Goal: Task Accomplishment & Management: Manage account settings

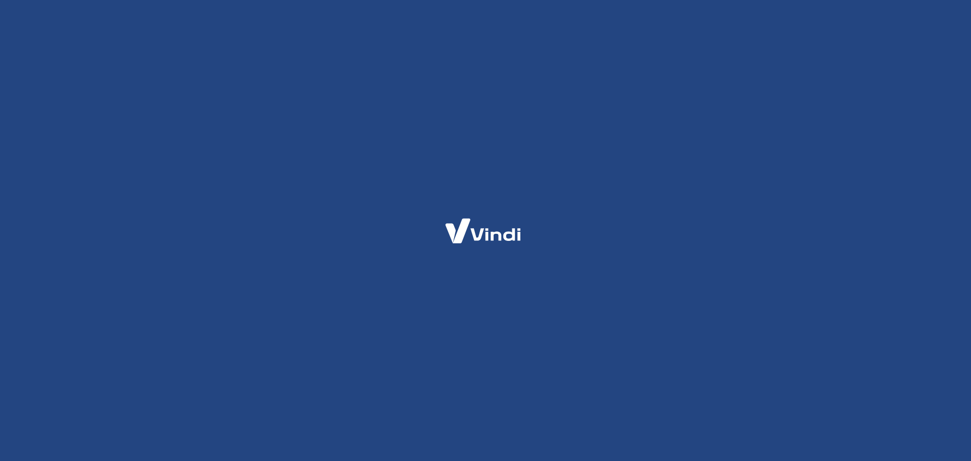
select select "SC"
select select "business"
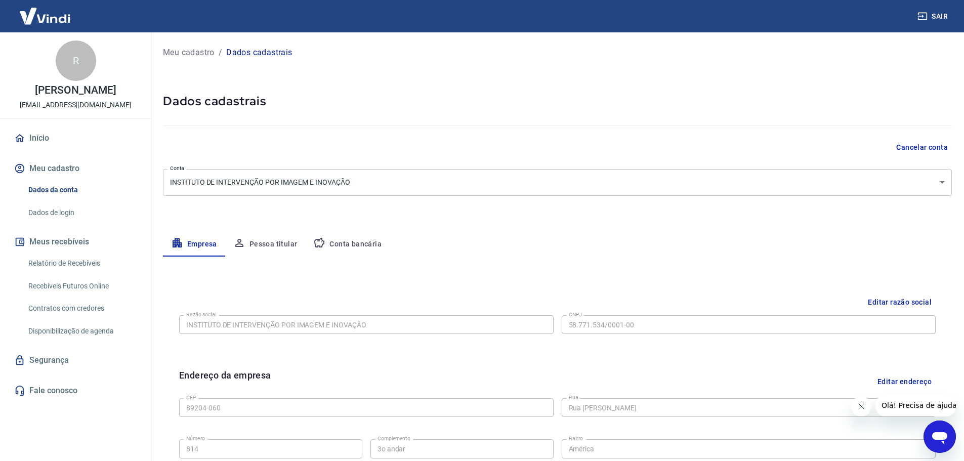
click at [76, 263] on link "Relatório de Recebíveis" at bounding box center [81, 263] width 115 height 21
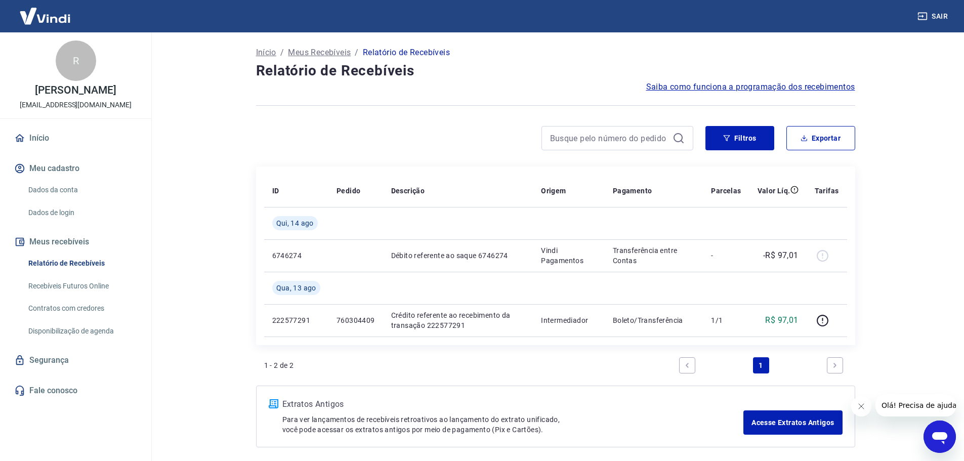
click at [859, 407] on icon "Fechar mensagem da empresa" at bounding box center [860, 406] width 8 height 8
click at [335, 52] on p "Meus Recebíveis" at bounding box center [319, 53] width 63 height 12
click at [76, 284] on link "Recebíveis Futuros Online" at bounding box center [81, 286] width 115 height 21
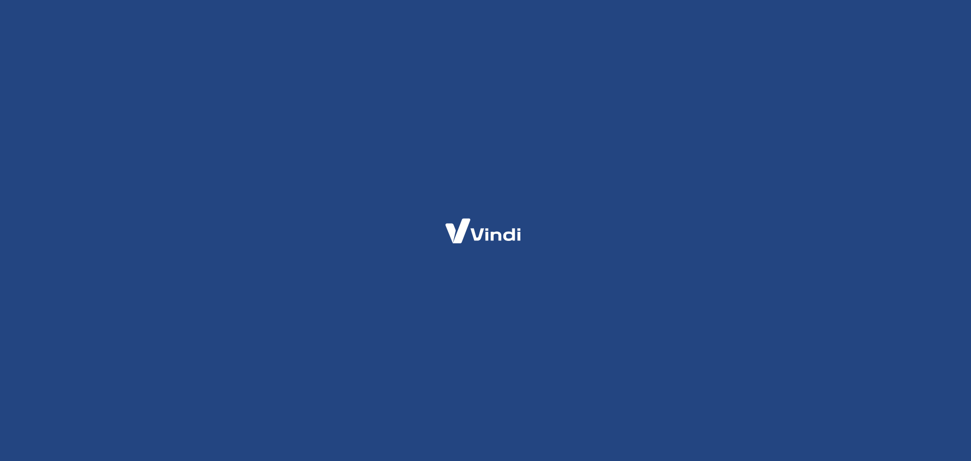
select select "SC"
select select "business"
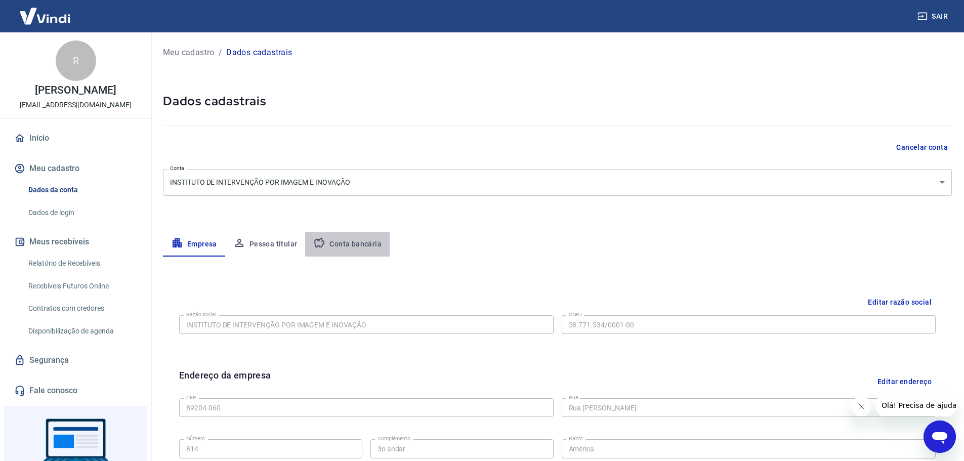
click at [351, 244] on button "Conta bancária" at bounding box center [347, 244] width 84 height 24
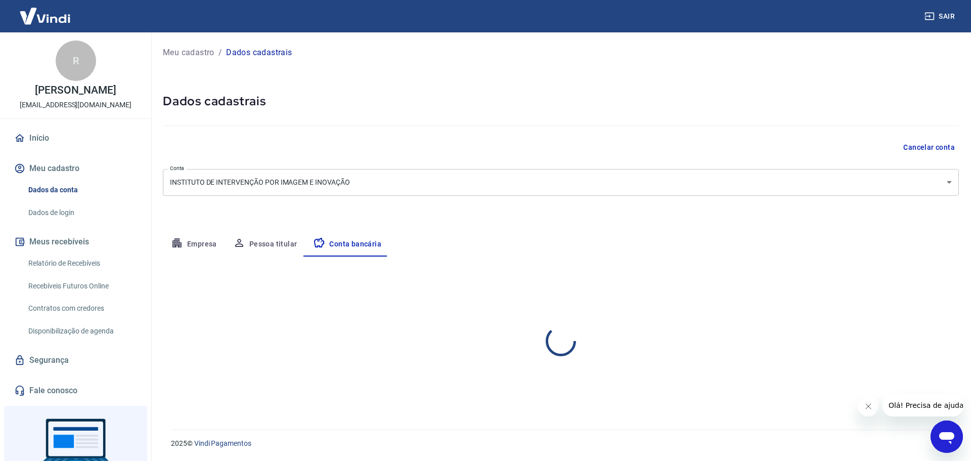
select select "1"
click at [933, 278] on button "Editar conta bancária" at bounding box center [917, 286] width 84 height 19
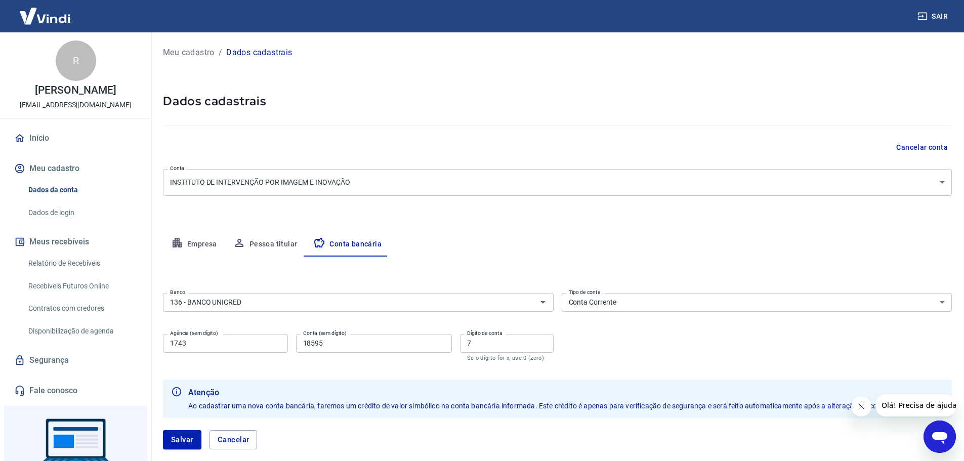
drag, startPoint x: 358, startPoint y: 347, endPoint x: 220, endPoint y: 337, distance: 138.5
click at [217, 337] on div "Agência (sem dígito) 1743 Agência (sem dígito) Conta (sem dígito) 18595 Conta (…" at bounding box center [358, 346] width 391 height 33
type input "19398"
drag, startPoint x: 513, startPoint y: 339, endPoint x: 445, endPoint y: 338, distance: 68.3
click at [458, 339] on div "Agência (sem dígito) 1743 Agência (sem dígito) Conta (sem dígito) 19398 Conta (…" at bounding box center [358, 346] width 391 height 33
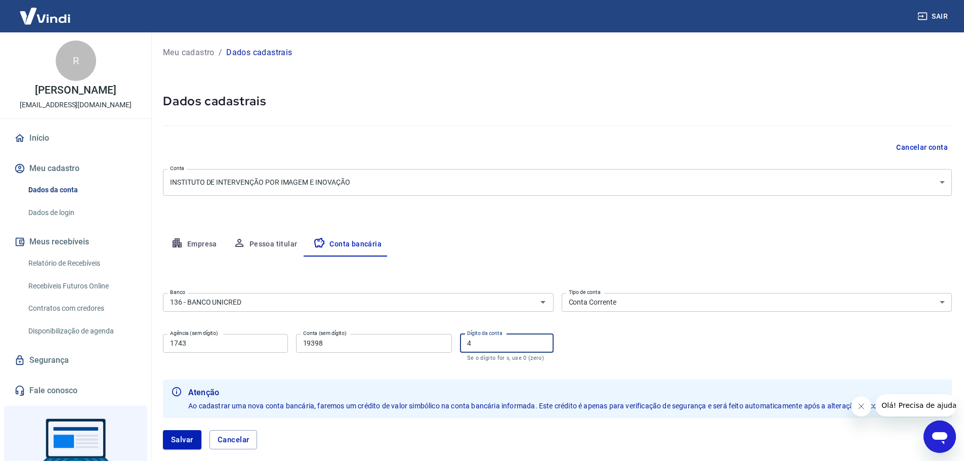
scroll to position [56, 0]
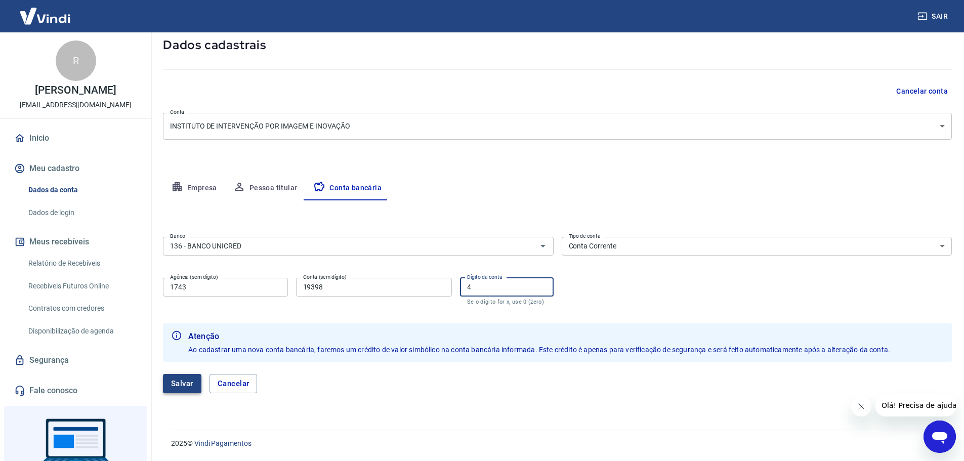
type input "4"
click at [177, 386] on button "Salvar" at bounding box center [182, 383] width 38 height 19
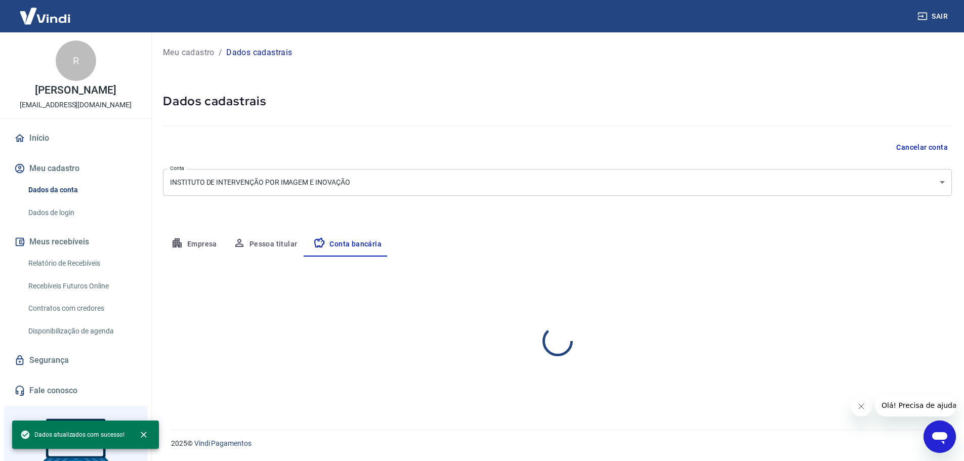
scroll to position [0, 0]
select select "1"
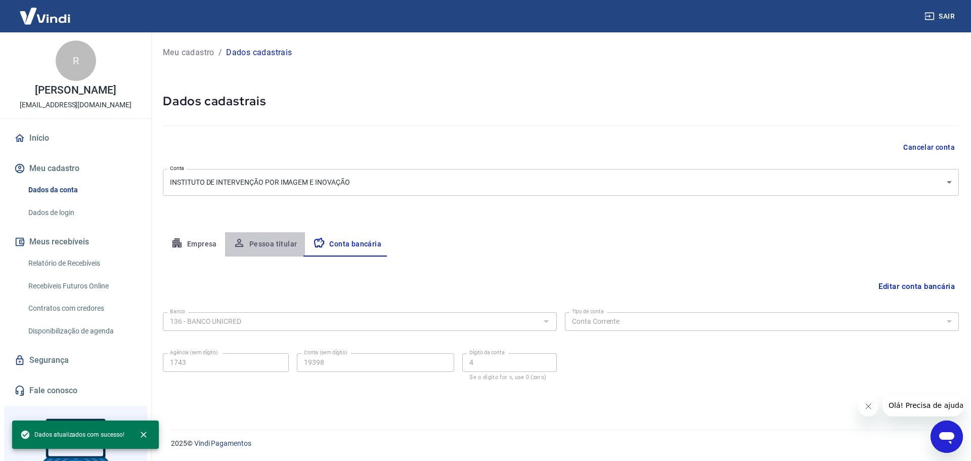
click at [272, 243] on button "Pessoa titular" at bounding box center [265, 244] width 80 height 24
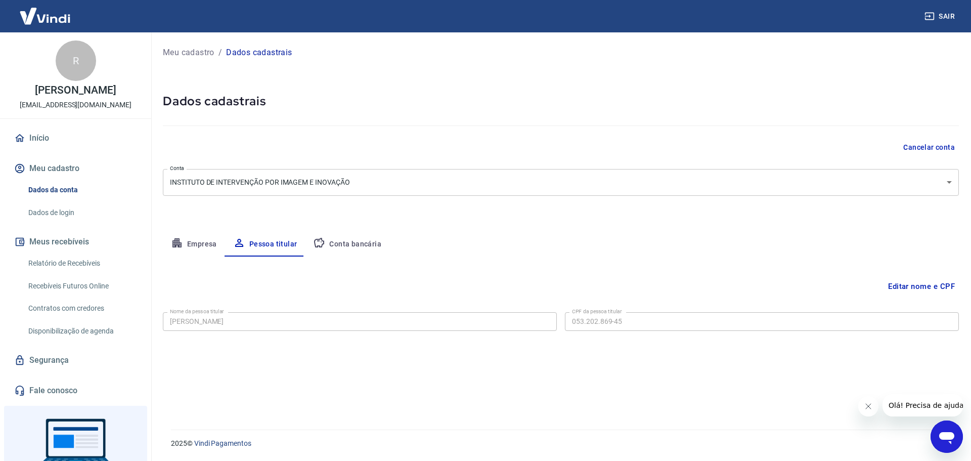
click at [200, 240] on button "Empresa" at bounding box center [194, 244] width 62 height 24
select select "SC"
select select "business"
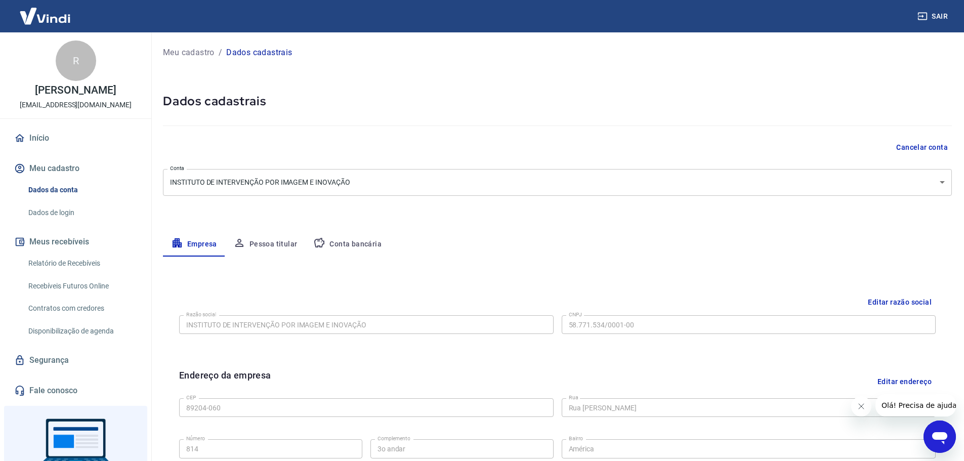
click at [282, 244] on button "Pessoa titular" at bounding box center [265, 244] width 80 height 24
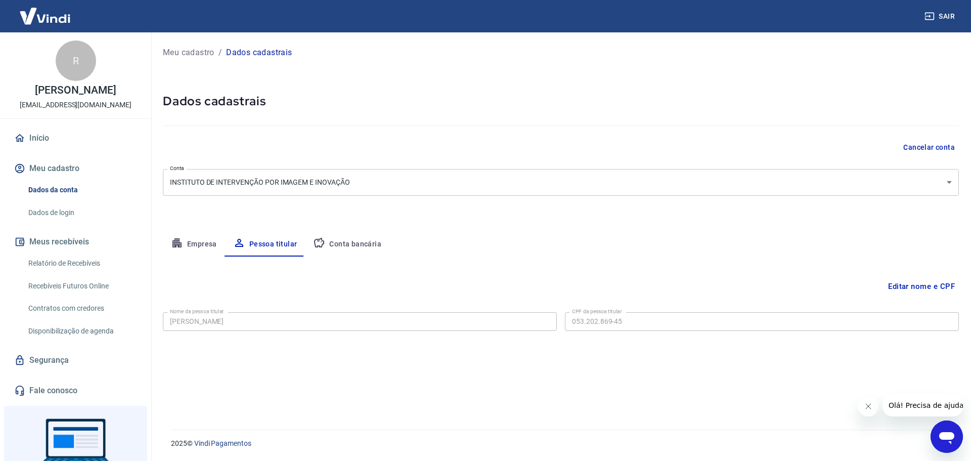
click at [201, 248] on button "Empresa" at bounding box center [194, 244] width 62 height 24
select select "SC"
select select "business"
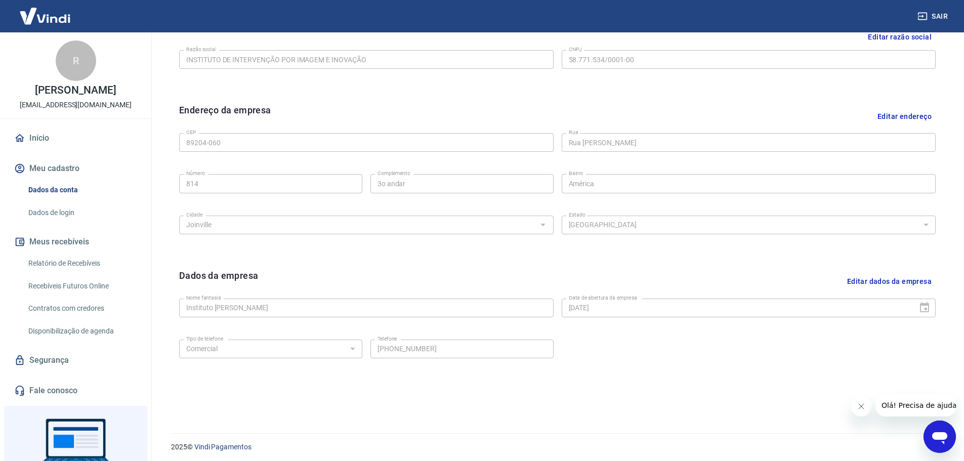
scroll to position [269, 0]
click at [906, 277] on button "Editar dados da empresa" at bounding box center [889, 278] width 93 height 26
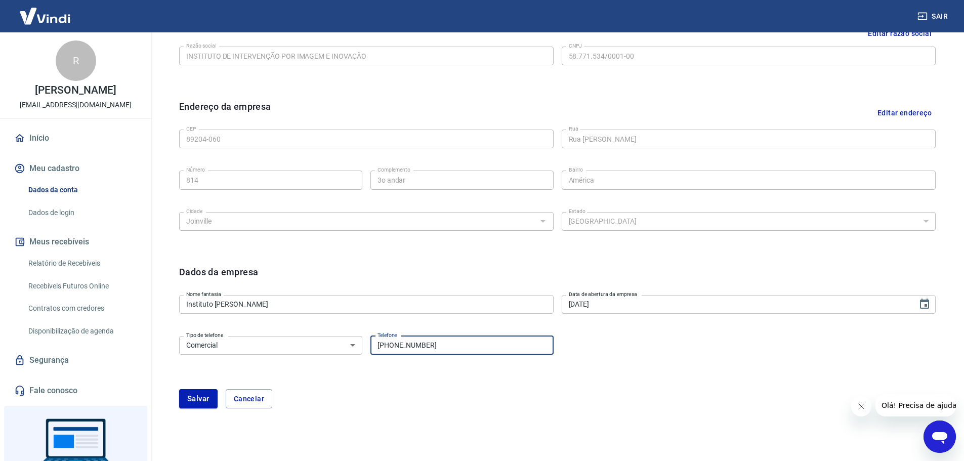
drag, startPoint x: 395, startPoint y: 345, endPoint x: 483, endPoint y: 342, distance: 87.6
click at [483, 342] on input "[PHONE_NUMBER]" at bounding box center [461, 345] width 183 height 19
click at [402, 344] on input "[PHONE_NUMBER]" at bounding box center [461, 345] width 183 height 19
type input "[PHONE_NUMBER]"
click at [204, 398] on button "Salvar" at bounding box center [198, 398] width 38 height 19
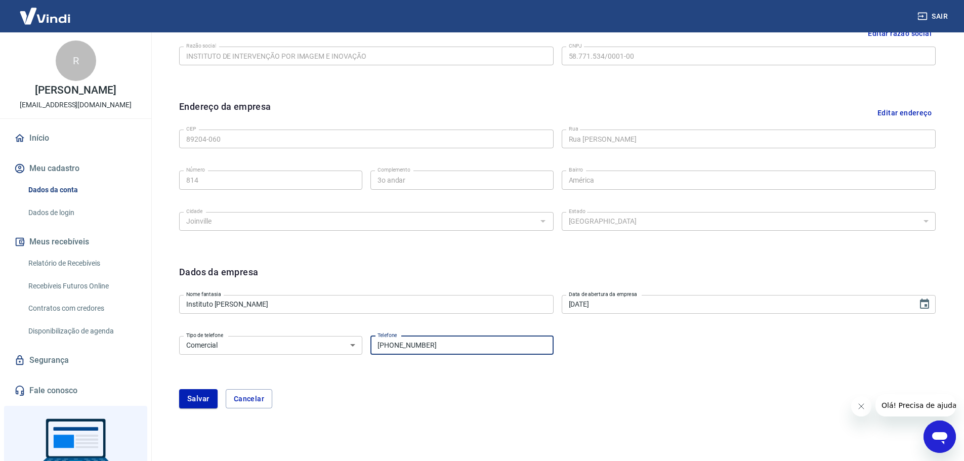
scroll to position [0, 0]
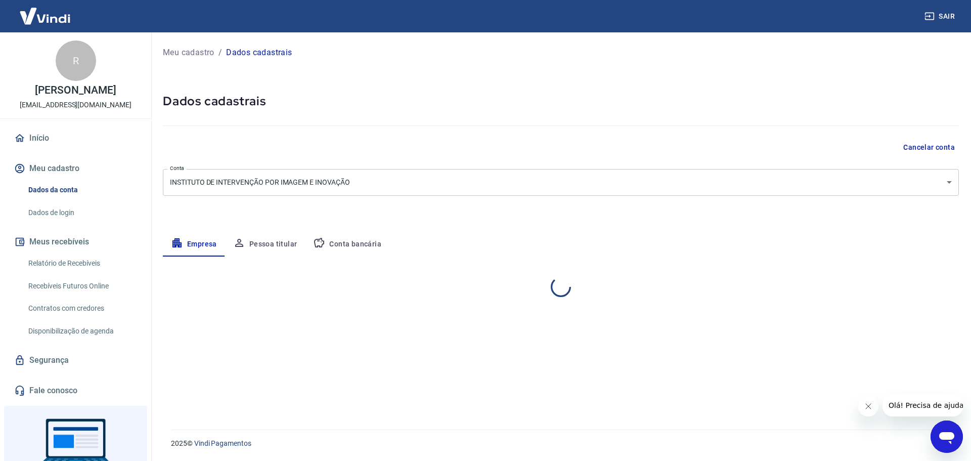
select select "SC"
select select "business"
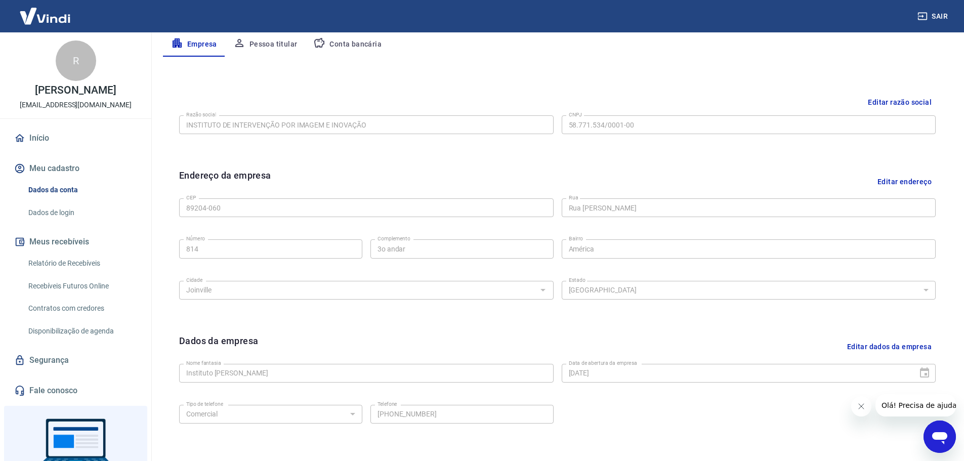
scroll to position [253, 0]
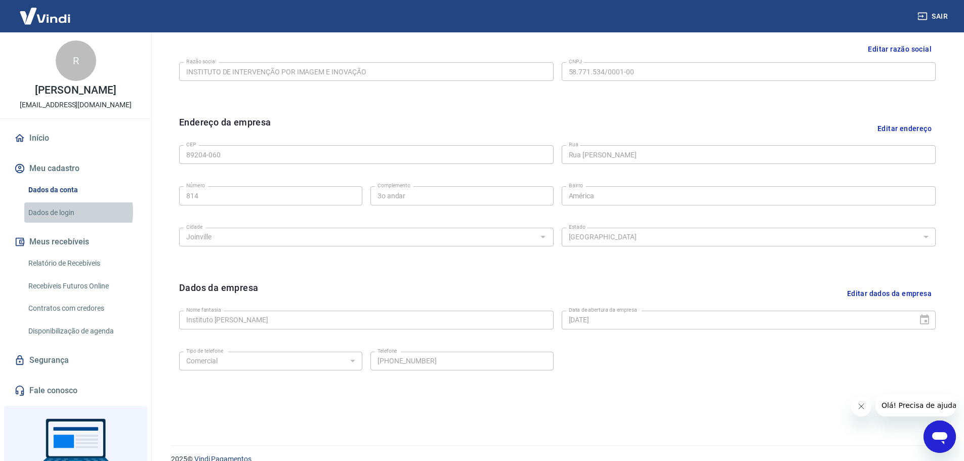
click at [62, 211] on link "Dados de login" at bounding box center [81, 212] width 115 height 21
